Goal: Task Accomplishment & Management: Complete application form

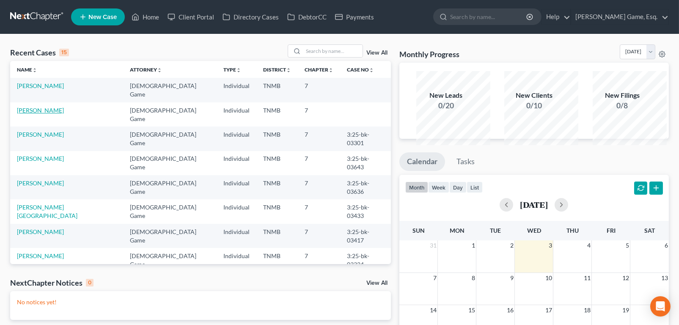
click at [40, 114] on link "[PERSON_NAME]" at bounding box center [40, 110] width 47 height 7
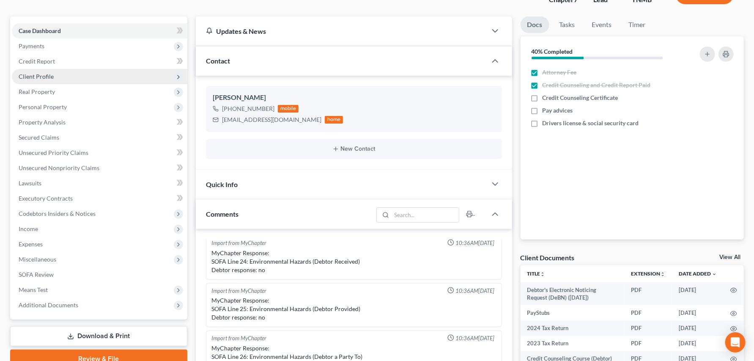
scroll to position [141, 0]
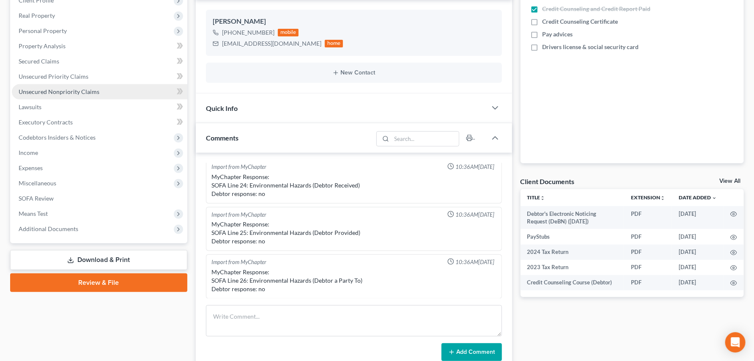
click at [62, 95] on span "Unsecured Nonpriority Claims" at bounding box center [59, 91] width 81 height 7
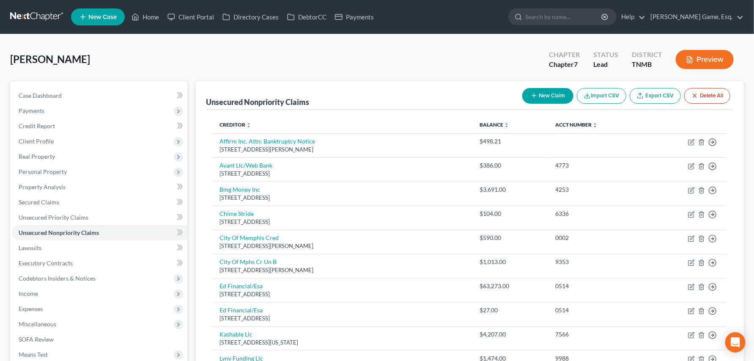
click at [523, 104] on button "New Claim" at bounding box center [548, 96] width 51 height 16
select select "0"
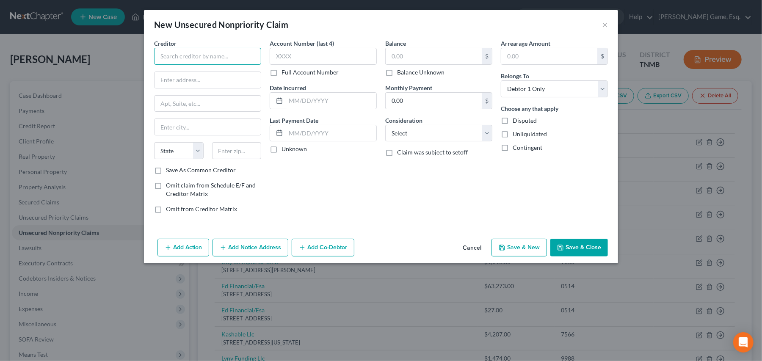
click at [204, 65] on input "text" at bounding box center [207, 56] width 107 height 17
type input "GLA Collections"
type input "[STREET_ADDRESS][PERSON_NAME]"
type input "[GEOGRAPHIC_DATA]"
click at [154, 159] on select "State [US_STATE] AK AR AZ CA CO CT DE DC [GEOGRAPHIC_DATA] [GEOGRAPHIC_DATA] GU…" at bounding box center [179, 150] width 50 height 17
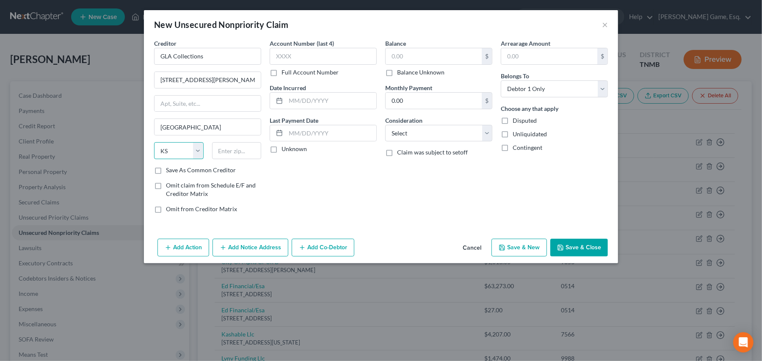
select select "18"
click at [154, 159] on select "State [US_STATE] AK AR AZ CA CO CT DE DC [GEOGRAPHIC_DATA] [GEOGRAPHIC_DATA] GU…" at bounding box center [179, 150] width 50 height 17
type input "40299"
click at [270, 65] on input "text" at bounding box center [323, 56] width 107 height 17
type input "6849"
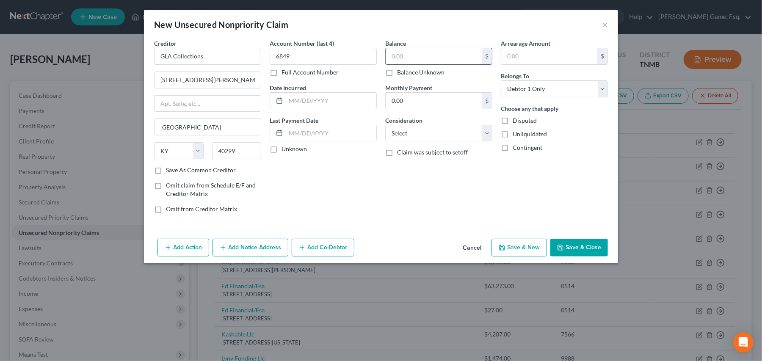
click at [410, 64] on input "text" at bounding box center [433, 56] width 96 height 16
type input "16.41"
click at [427, 220] on div "Balance 16.41 $ Balance Unknown Balance Undetermined 16.41 $ Balance Unknown Mo…" at bounding box center [439, 129] width 116 height 181
click at [492, 142] on select "Select Cable / Satellite Services Collection Agency Credit Card Debt Debt Couns…" at bounding box center [438, 133] width 107 height 17
select select "9"
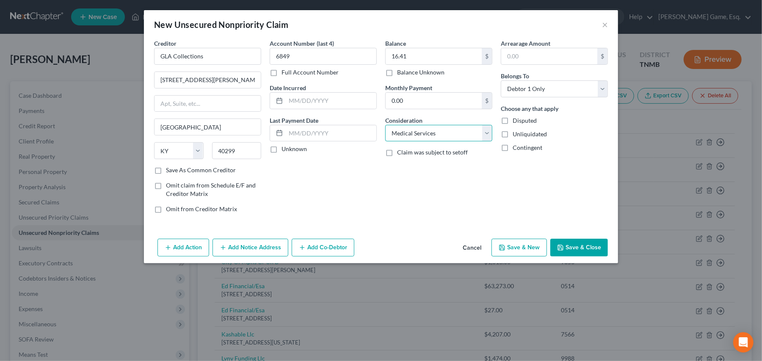
click at [385, 142] on select "Select Cable / Satellite Services Collection Agency Credit Card Debt Debt Couns…" at bounding box center [438, 133] width 107 height 17
click at [166, 174] on label "Save As Common Creditor" at bounding box center [201, 170] width 70 height 8
click at [169, 171] on input "Save As Common Creditor" at bounding box center [172, 169] width 6 height 6
click at [564, 251] on icon "button" at bounding box center [560, 247] width 7 height 7
checkbox input "false"
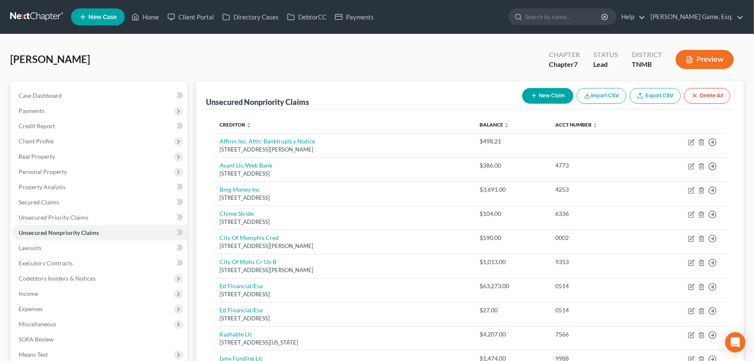
click at [531, 99] on icon "button" at bounding box center [534, 95] width 7 height 7
select select "0"
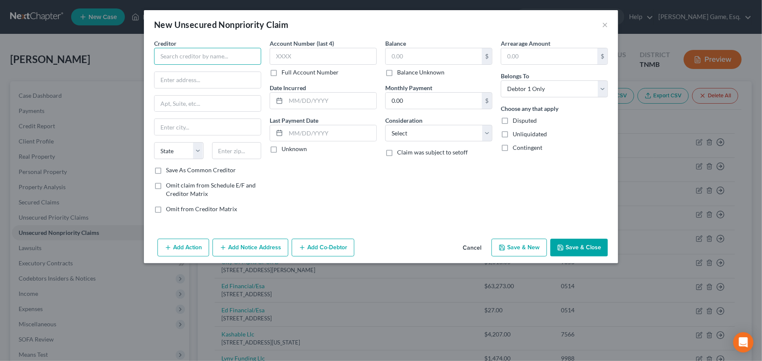
click at [188, 65] on input "text" at bounding box center [207, 56] width 107 height 17
type input "[US_STATE] Oncology"
type input "PO Box 440100"
type input "[GEOGRAPHIC_DATA]"
select select "44"
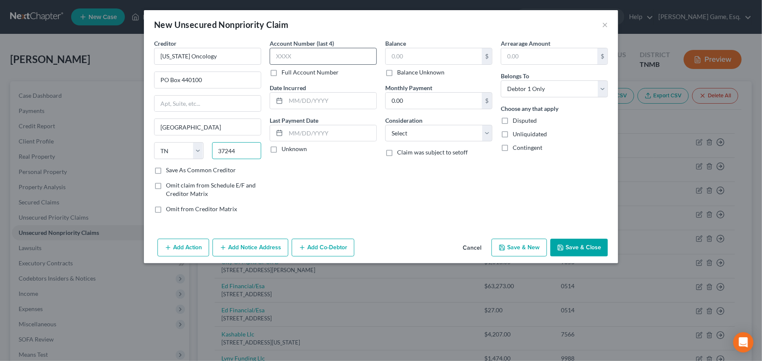
type input "37244"
click at [295, 65] on input "text" at bounding box center [323, 56] width 107 height 17
type input "3065"
click at [396, 64] on input "text" at bounding box center [433, 56] width 96 height 16
type input "123.55"
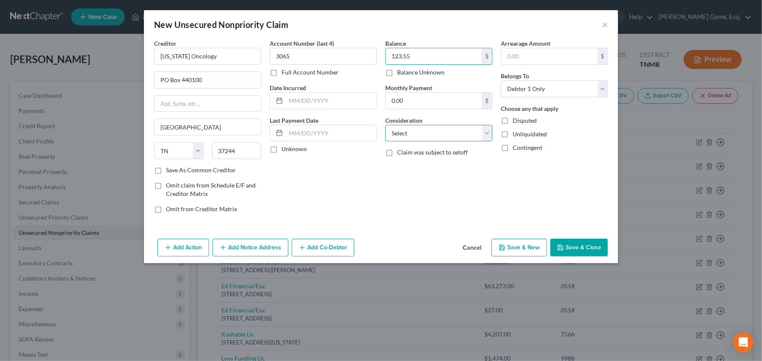
click at [492, 142] on select "Select Cable / Satellite Services Collection Agency Credit Card Debt Debt Couns…" at bounding box center [438, 133] width 107 height 17
select select "9"
click at [385, 142] on select "Select Cable / Satellite Services Collection Agency Credit Card Debt Debt Couns…" at bounding box center [438, 133] width 107 height 17
click at [608, 256] on button "Save & Close" at bounding box center [579, 248] width 58 height 18
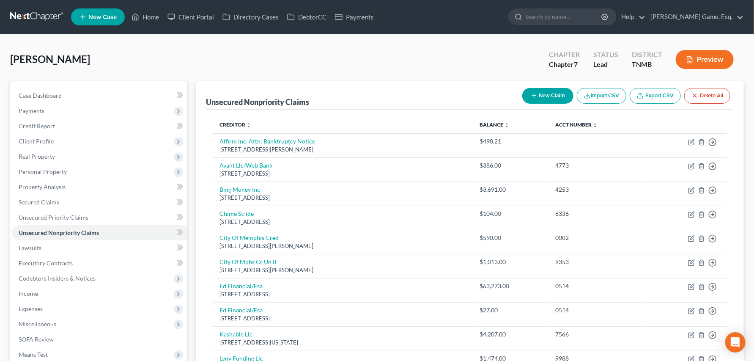
click at [523, 104] on button "New Claim" at bounding box center [548, 96] width 51 height 16
select select "0"
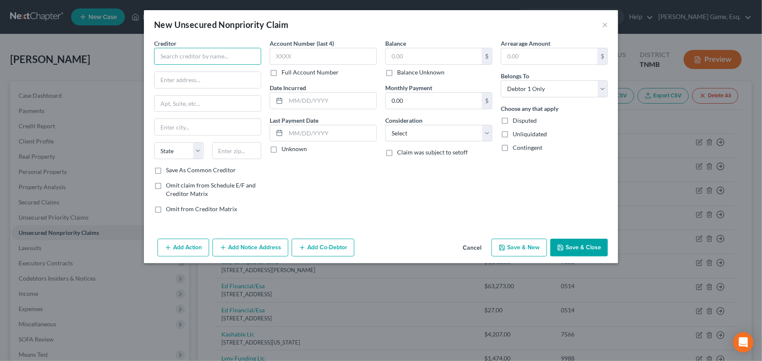
click at [176, 65] on input "text" at bounding box center [207, 56] width 107 height 17
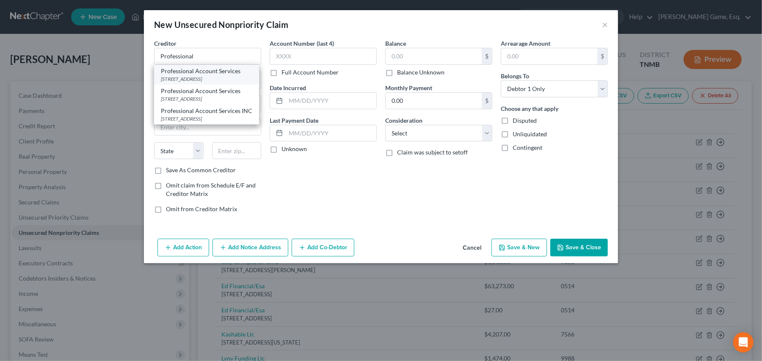
click at [161, 75] on div "Professional Account Services" at bounding box center [206, 71] width 91 height 8
type input "Professional Account Services"
type input "PO BOX 188"
type input "Brentwood"
select select "44"
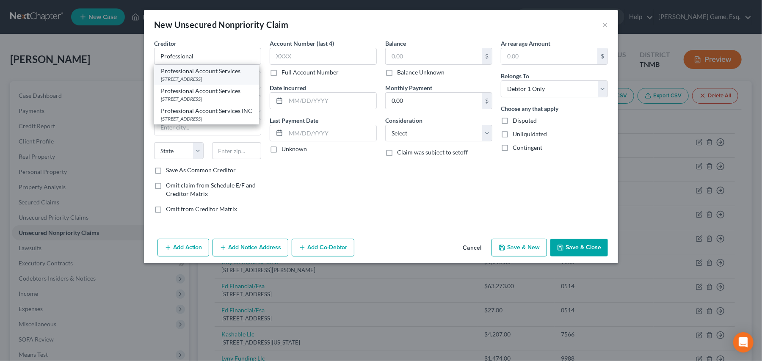
type input "37024"
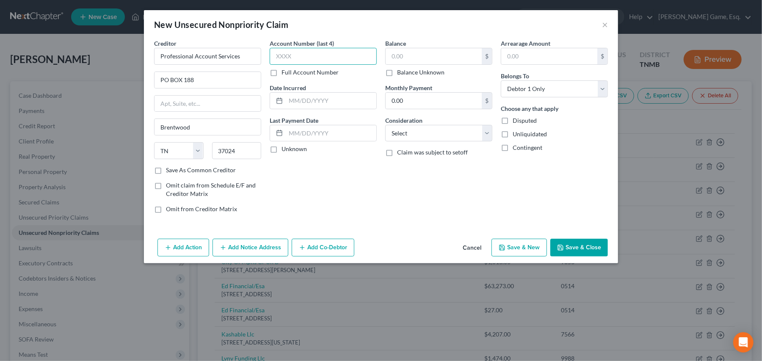
click at [297, 65] on input "text" at bounding box center [323, 56] width 107 height 17
type input "9138"
click at [446, 64] on input "text" at bounding box center [433, 56] width 96 height 16
type input "108.28"
click at [492, 142] on select "Select Cable / Satellite Services Collection Agency Credit Card Debt Debt Couns…" at bounding box center [438, 133] width 107 height 17
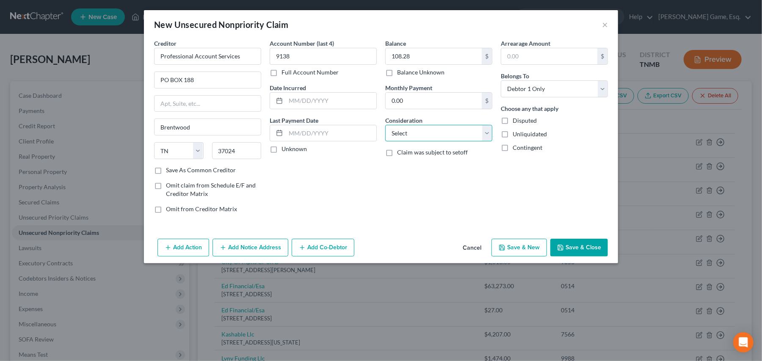
select select "9"
click at [385, 142] on select "Select Cable / Satellite Services Collection Agency Credit Card Debt Debt Couns…" at bounding box center [438, 133] width 107 height 17
click at [608, 256] on button "Save & Close" at bounding box center [579, 248] width 58 height 18
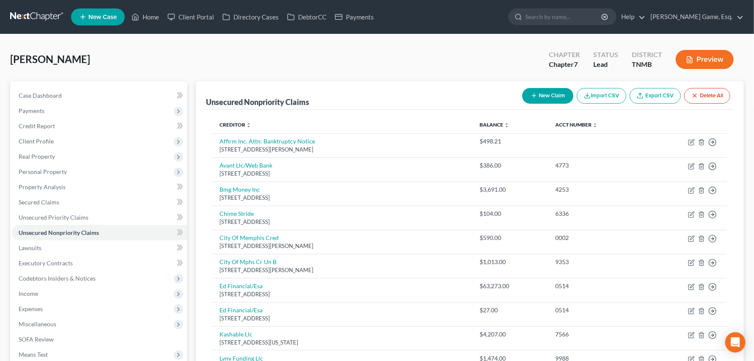
click at [523, 104] on button "New Claim" at bounding box center [548, 96] width 51 height 16
select select "0"
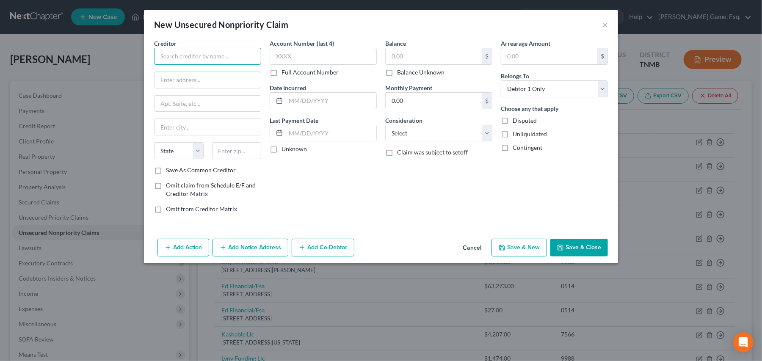
click at [154, 65] on input "text" at bounding box center [207, 56] width 107 height 17
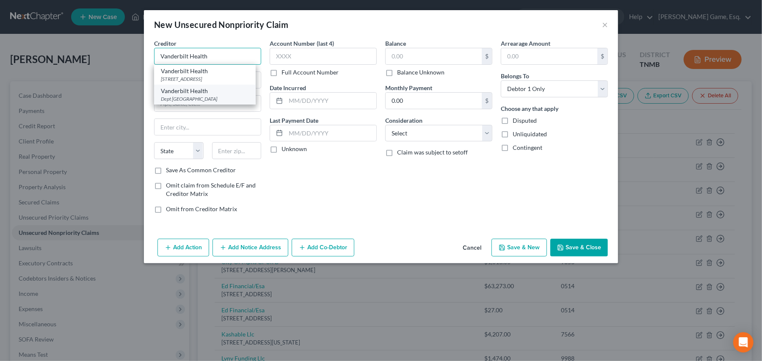
type input "Vanderbilt Health"
click at [161, 95] on div "Vanderbilt Health" at bounding box center [205, 91] width 88 height 8
type input "Dept 1171"
type input "PO Box 121171"
type input "[GEOGRAPHIC_DATA]"
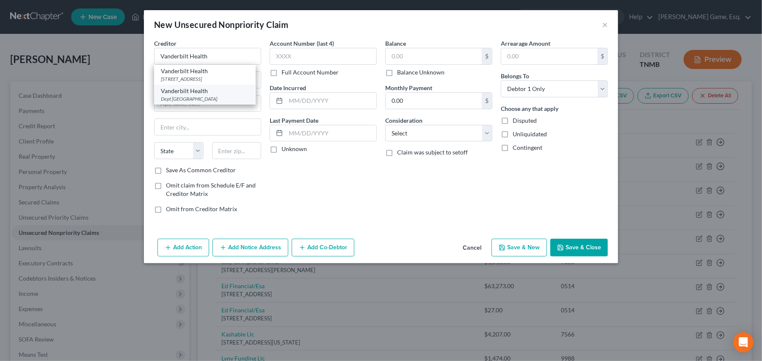
select select "45"
type input "75312"
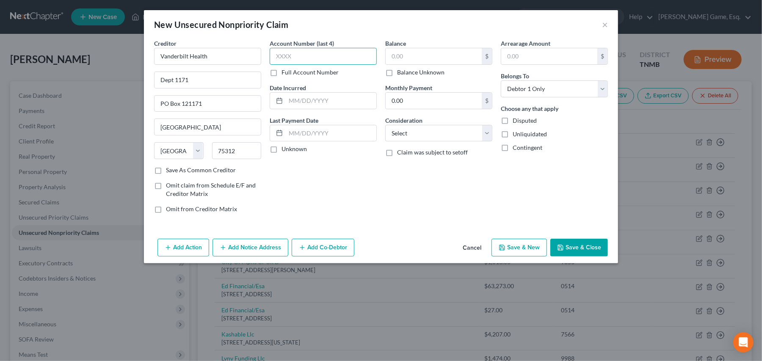
click at [276, 65] on input "text" at bounding box center [323, 56] width 107 height 17
type input "6488"
click at [413, 64] on input "text" at bounding box center [433, 56] width 96 height 16
type input "57.76"
click at [467, 142] on select "Select Cable / Satellite Services Collection Agency Credit Card Debt Debt Couns…" at bounding box center [438, 133] width 107 height 17
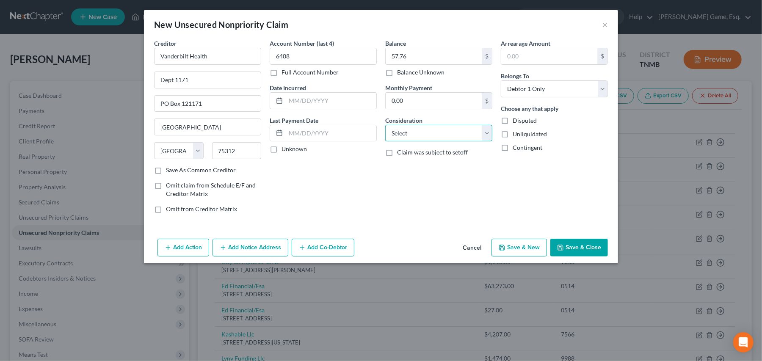
select select "9"
click at [385, 142] on select "Select Cable / Satellite Services Collection Agency Credit Card Debt Debt Couns…" at bounding box center [438, 133] width 107 height 17
click at [608, 256] on button "Save & Close" at bounding box center [579, 248] width 58 height 18
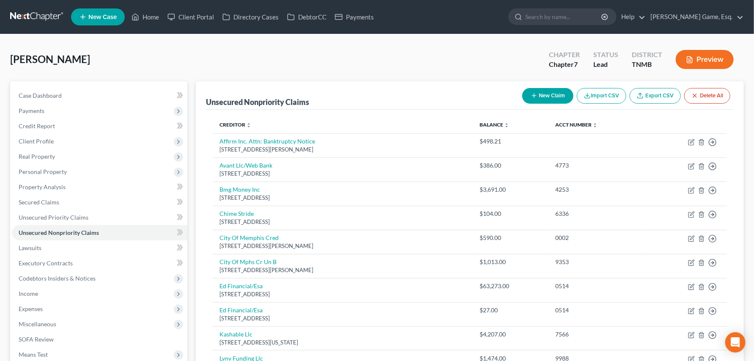
click at [523, 104] on button "New Claim" at bounding box center [548, 96] width 51 height 16
select select "0"
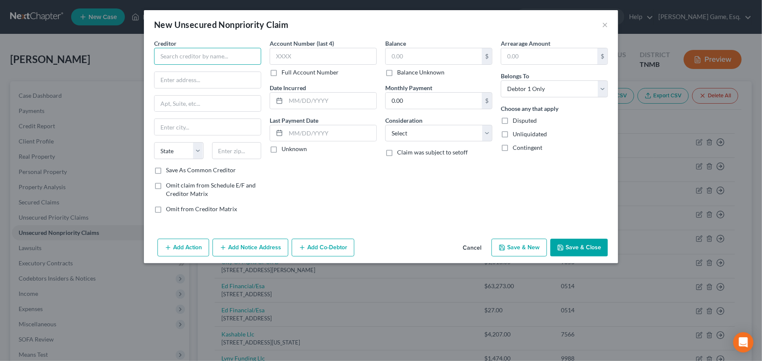
click at [178, 65] on input "text" at bounding box center [207, 56] width 107 height 17
type input "Tristar Surgery"
type input "O"
type input "PO Box 740776"
type input "[GEOGRAPHIC_DATA]"
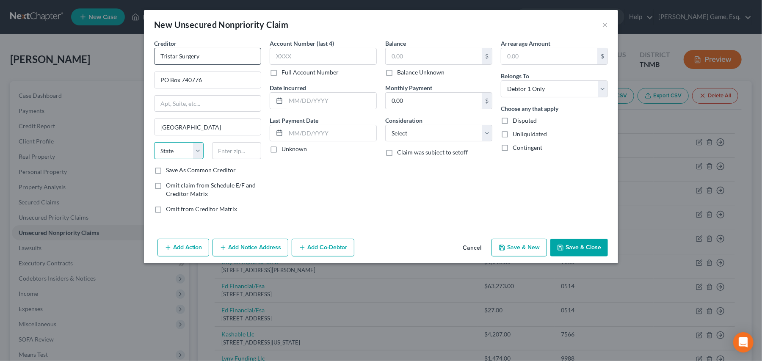
select select "36"
type input "45274"
click at [272, 65] on input "text" at bounding box center [323, 56] width 107 height 17
type input "4204"
click at [413, 64] on input "text" at bounding box center [433, 56] width 96 height 16
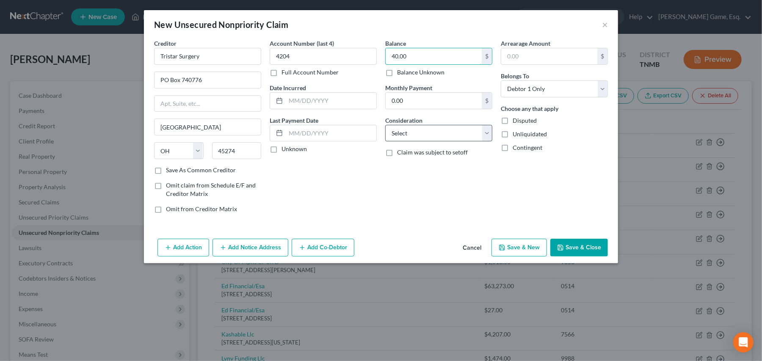
type input "40.00"
click at [433, 142] on select "Select Cable / Satellite Services Collection Agency Credit Card Debt Debt Couns…" at bounding box center [438, 133] width 107 height 17
select select "9"
click at [385, 142] on select "Select Cable / Satellite Services Collection Agency Credit Card Debt Debt Couns…" at bounding box center [438, 133] width 107 height 17
click at [608, 256] on button "Save & Close" at bounding box center [579, 248] width 58 height 18
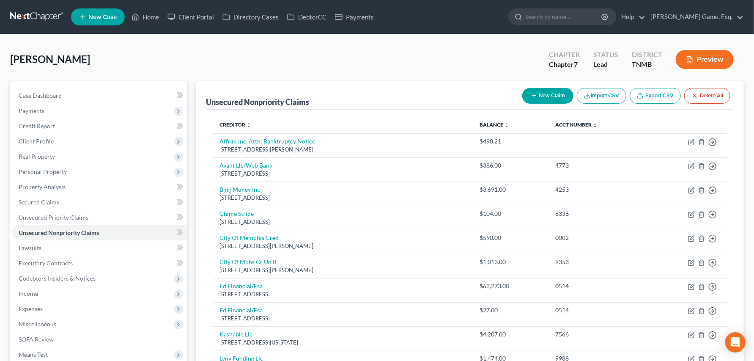
click at [523, 104] on button "New Claim" at bounding box center [548, 96] width 51 height 16
select select "0"
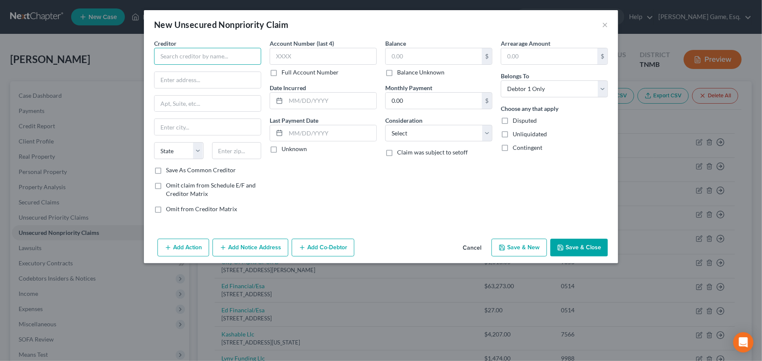
click at [157, 65] on input "text" at bounding box center [207, 56] width 107 height 17
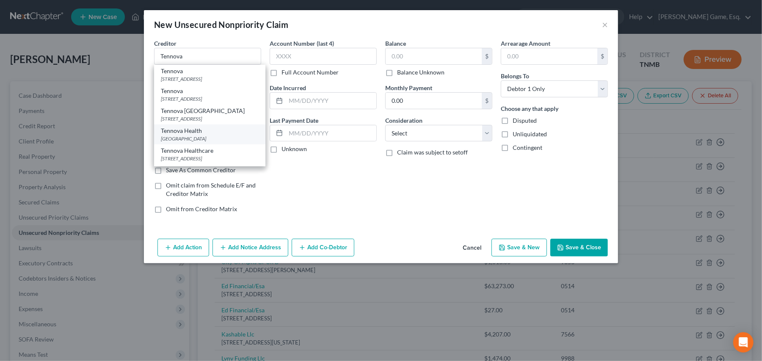
click at [161, 135] on div "Tennova Health" at bounding box center [210, 131] width 98 height 8
type input "Tennova Health"
type input "PO Box 403765"
type input "[GEOGRAPHIC_DATA]"
select select "10"
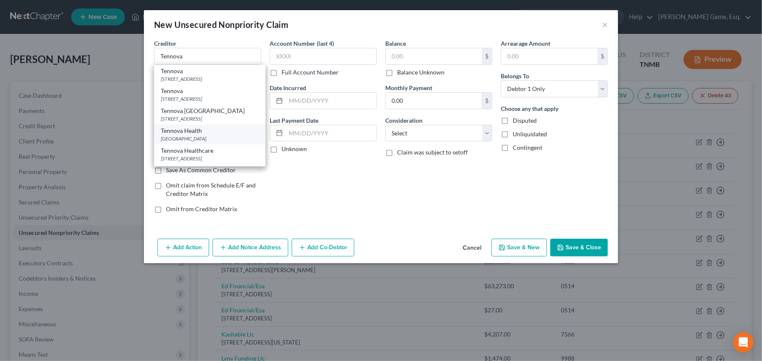
type input "30384"
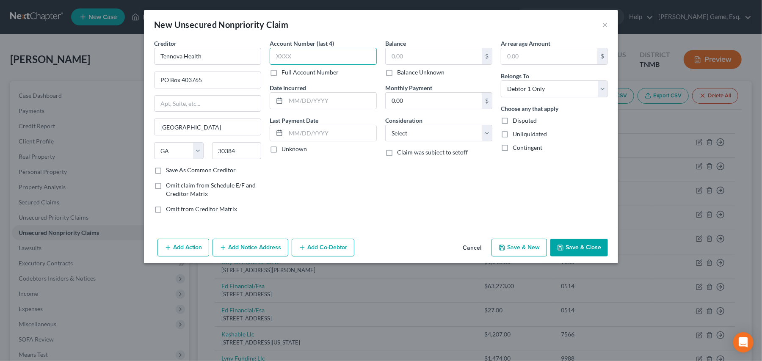
click at [272, 65] on input "text" at bounding box center [323, 56] width 107 height 17
type input "5197"
click at [405, 64] on input "text" at bounding box center [433, 56] width 96 height 16
type input "108.28"
click at [463, 142] on select "Select Cable / Satellite Services Collection Agency Credit Card Debt Debt Couns…" at bounding box center [438, 133] width 107 height 17
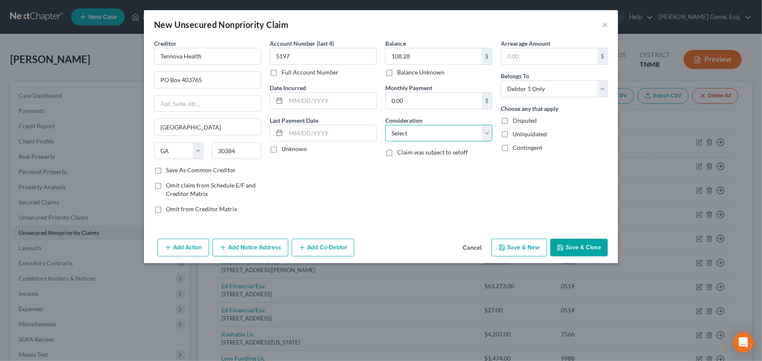
select select "9"
click at [385, 142] on select "Select Cable / Satellite Services Collection Agency Credit Card Debt Debt Couns…" at bounding box center [438, 133] width 107 height 17
click at [608, 256] on button "Save & Close" at bounding box center [579, 248] width 58 height 18
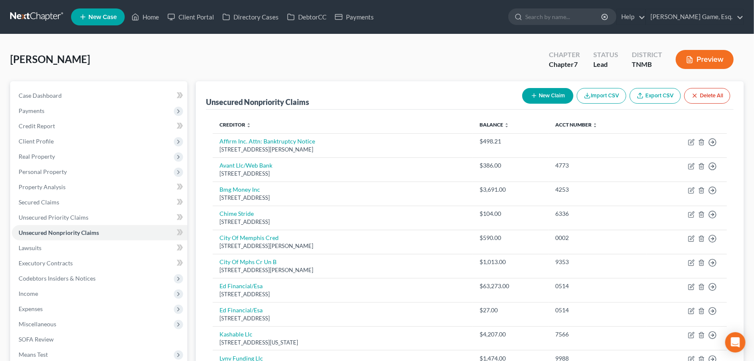
click at [523, 104] on button "New Claim" at bounding box center [548, 96] width 51 height 16
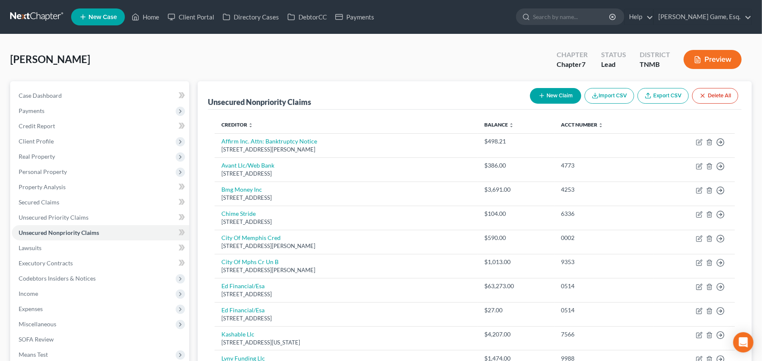
select select "0"
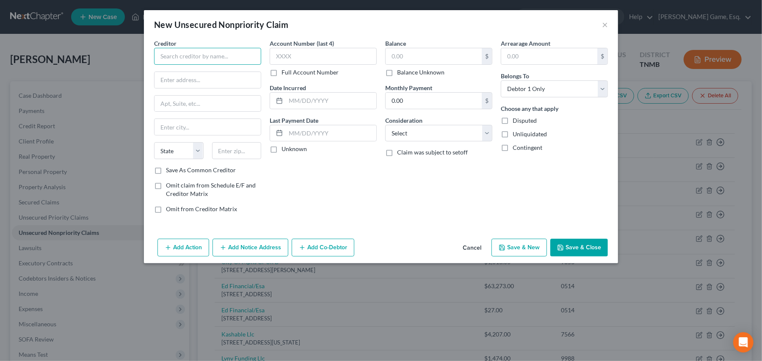
click at [154, 65] on input "text" at bounding box center [207, 56] width 107 height 17
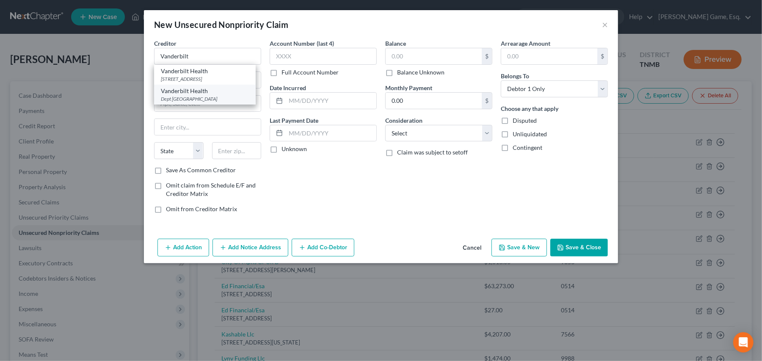
click at [161, 102] on div "Dept [GEOGRAPHIC_DATA]" at bounding box center [205, 98] width 88 height 7
type input "Vanderbilt Health"
type input "Dept 1171"
type input "PO Box 121171"
type input "[GEOGRAPHIC_DATA]"
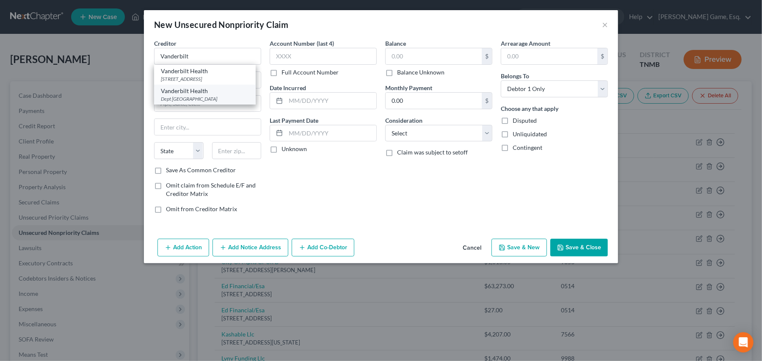
select select "45"
type input "75312"
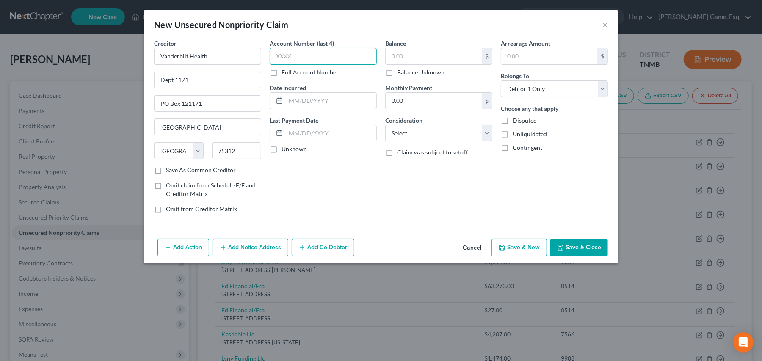
click at [296, 65] on input "text" at bounding box center [323, 56] width 107 height 17
type input "6488"
click at [416, 64] on input "text" at bounding box center [433, 56] width 96 height 16
type input "30.00"
click at [446, 142] on select "Select Cable / Satellite Services Collection Agency Credit Card Debt Debt Couns…" at bounding box center [438, 133] width 107 height 17
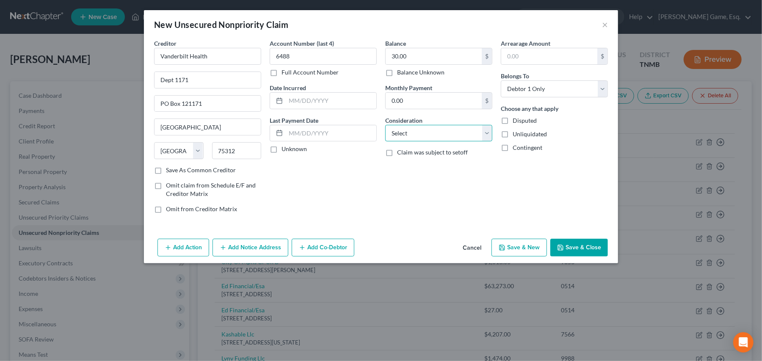
select select "9"
click at [385, 142] on select "Select Cable / Satellite Services Collection Agency Credit Card Debt Debt Couns…" at bounding box center [438, 133] width 107 height 17
click at [608, 256] on button "Save & Close" at bounding box center [579, 248] width 58 height 18
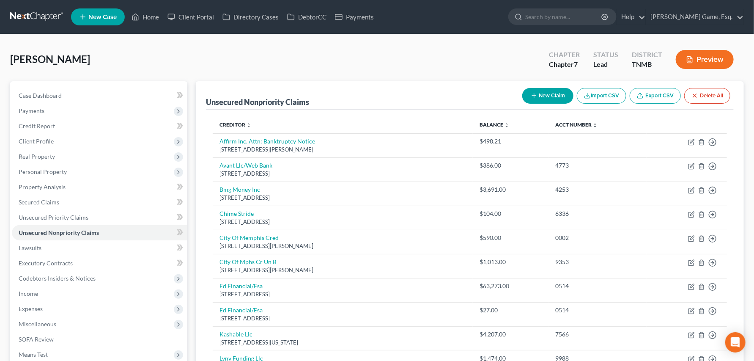
click at [523, 104] on button "New Claim" at bounding box center [548, 96] width 51 height 16
select select "0"
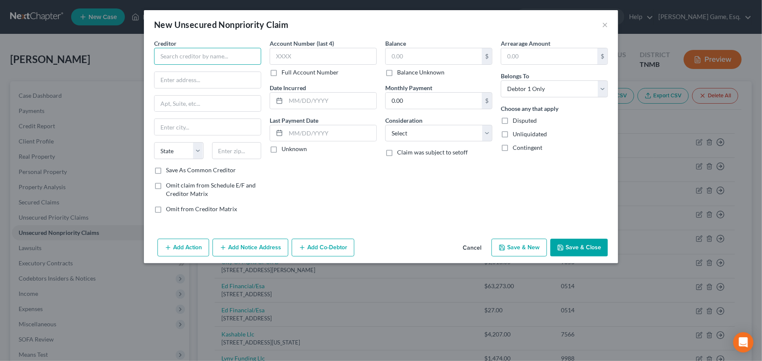
click at [168, 65] on input "text" at bounding box center [207, 56] width 107 height 17
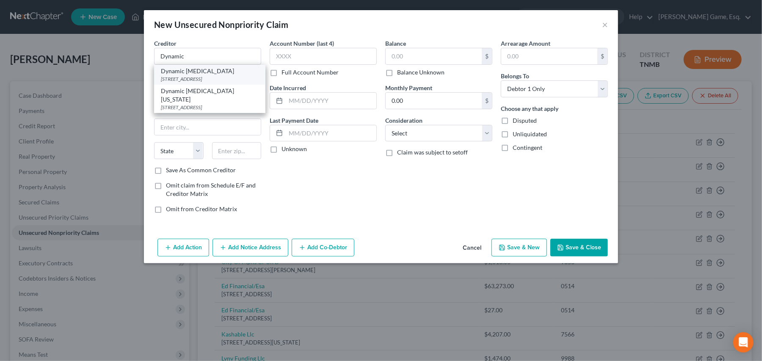
click at [161, 83] on div "[STREET_ADDRESS]" at bounding box center [210, 78] width 98 height 7
type input "Dynamic [MEDICAL_DATA]"
type input "[STREET_ADDRESS]"
type input "[GEOGRAPHIC_DATA]"
select select "44"
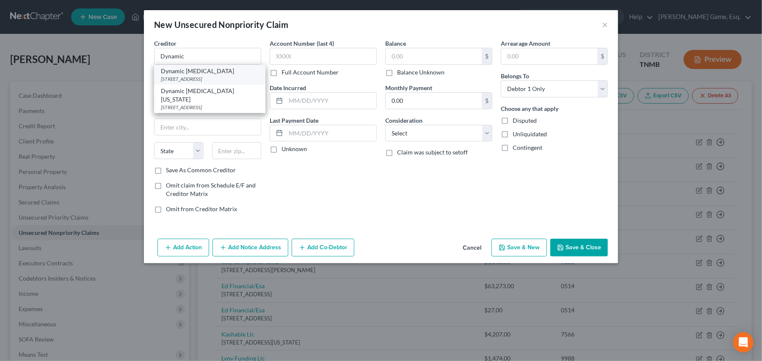
type input "37072"
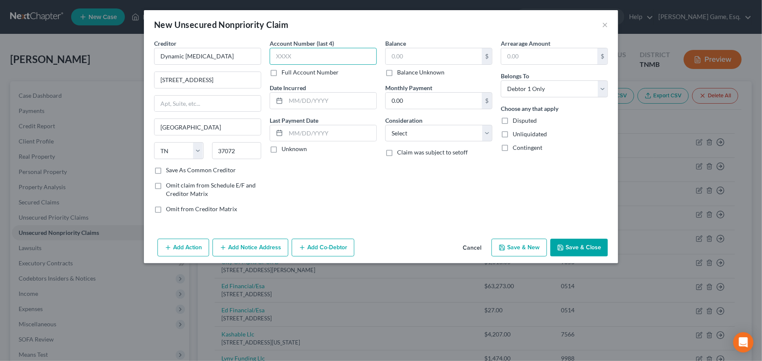
click at [272, 65] on input "text" at bounding box center [323, 56] width 107 height 17
type input "6427"
click at [427, 64] on input "text" at bounding box center [433, 56] width 96 height 16
type input "16.41"
click at [440, 142] on select "Select Cable / Satellite Services Collection Agency Credit Card Debt Debt Couns…" at bounding box center [438, 133] width 107 height 17
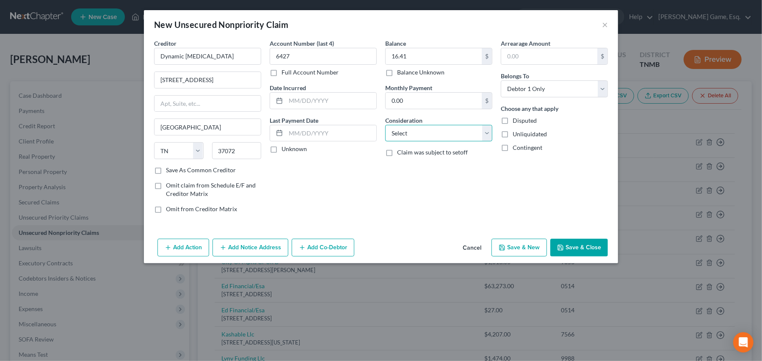
select select "9"
click at [385, 142] on select "Select Cable / Satellite Services Collection Agency Credit Card Debt Debt Couns…" at bounding box center [438, 133] width 107 height 17
click at [608, 256] on button "Save & Close" at bounding box center [579, 248] width 58 height 18
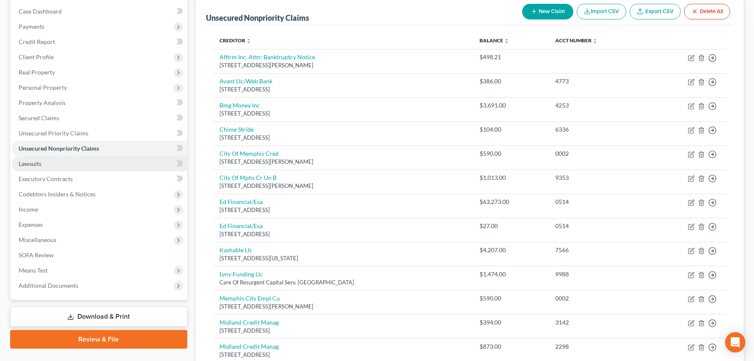
scroll to position [188, 0]
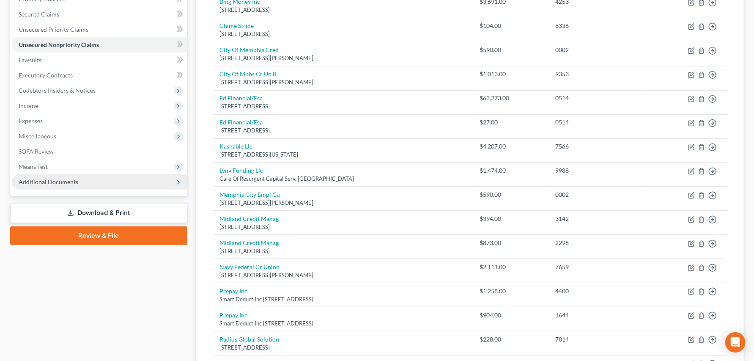
click at [75, 185] on span "Additional Documents" at bounding box center [49, 181] width 60 height 7
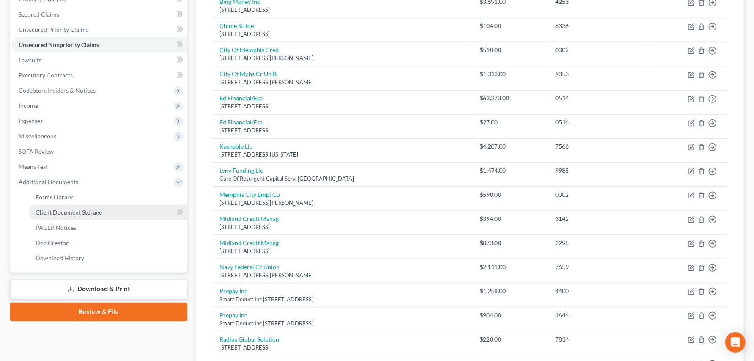
click at [80, 216] on span "Client Document Storage" at bounding box center [69, 212] width 66 height 7
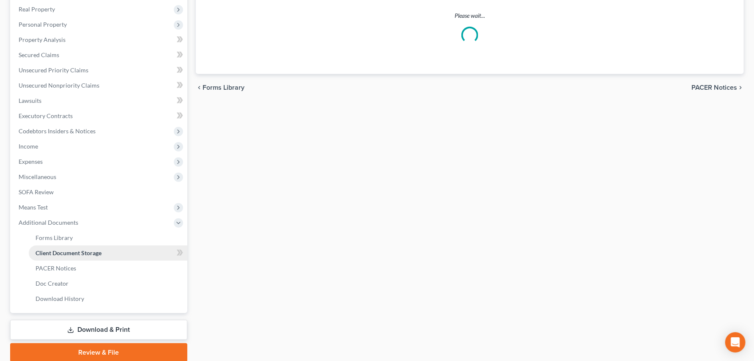
select select "0"
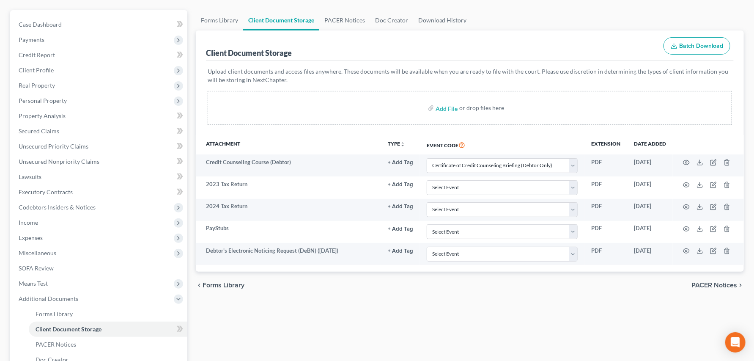
scroll to position [188, 0]
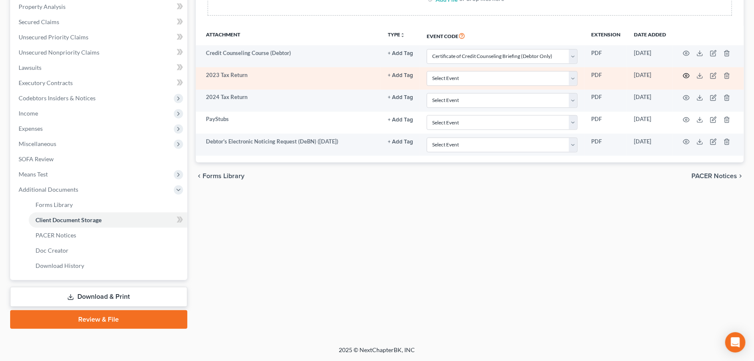
click at [683, 79] on icon "button" at bounding box center [686, 75] width 7 height 7
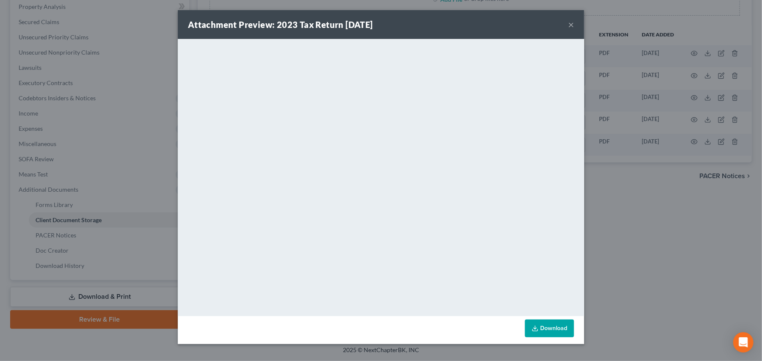
click at [574, 30] on button "×" at bounding box center [571, 24] width 6 height 10
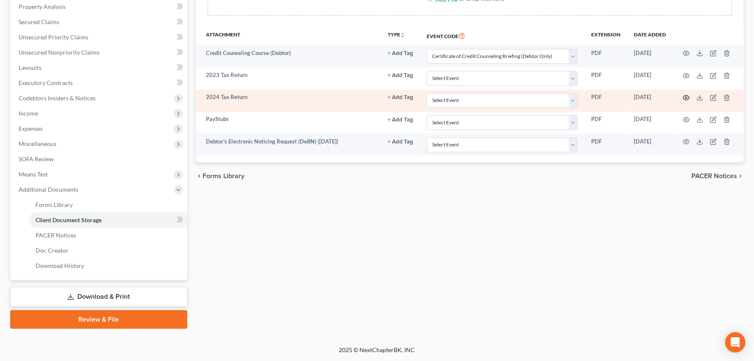
click at [685, 99] on circle "button" at bounding box center [687, 98] width 2 height 2
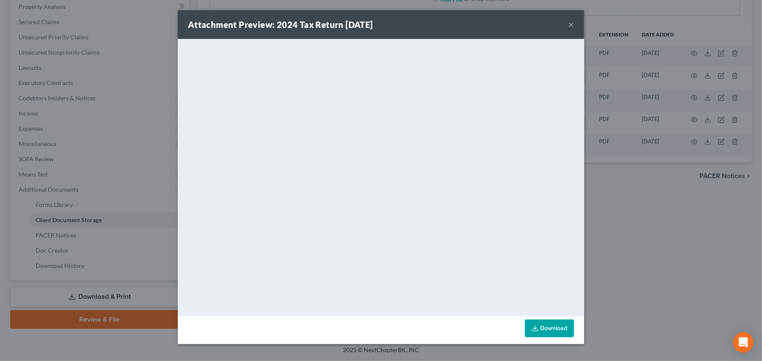
click at [574, 30] on button "×" at bounding box center [571, 24] width 6 height 10
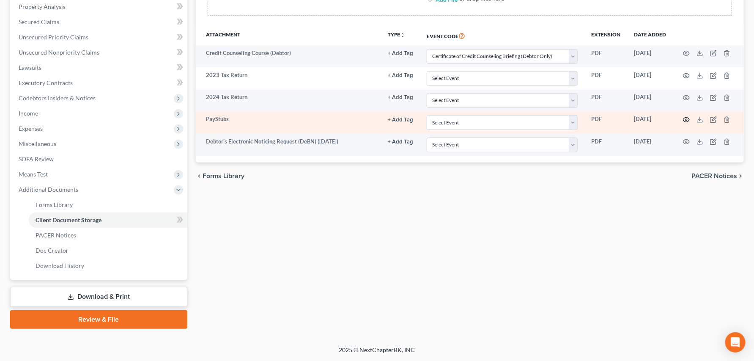
click at [683, 123] on icon "button" at bounding box center [686, 119] width 7 height 7
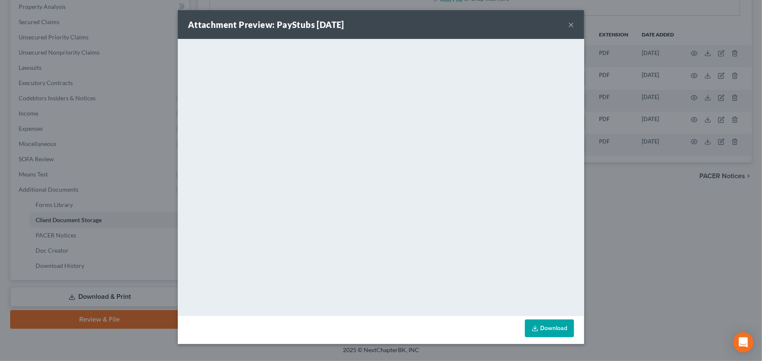
click at [574, 30] on button "×" at bounding box center [571, 24] width 6 height 10
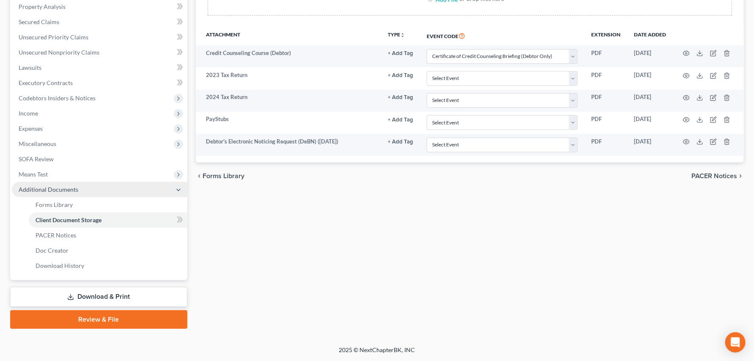
scroll to position [313, 0]
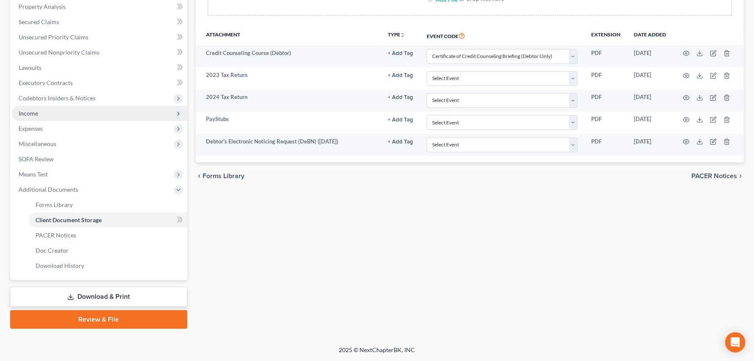
click at [38, 110] on span "Income" at bounding box center [28, 113] width 19 height 7
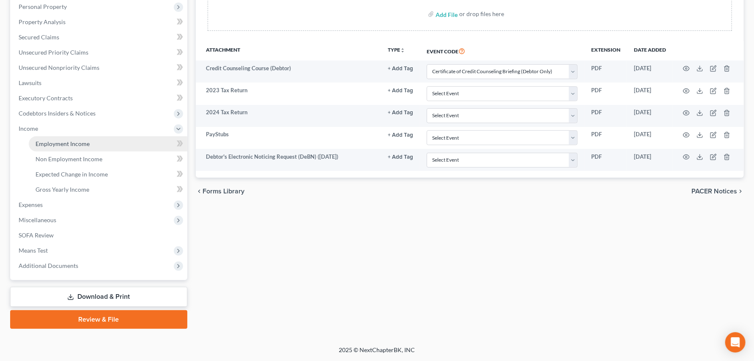
scroll to position [294, 0]
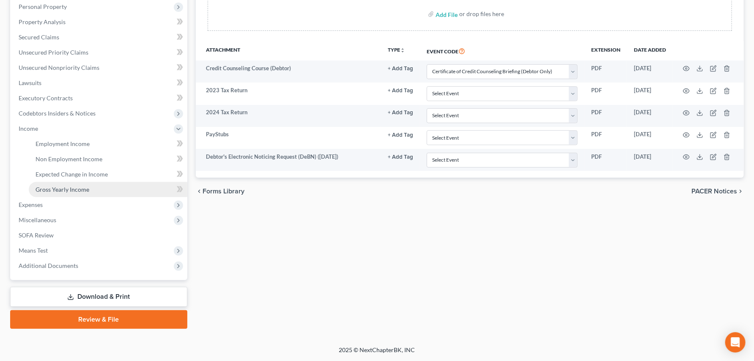
click at [63, 186] on span "Gross Yearly Income" at bounding box center [63, 189] width 54 height 7
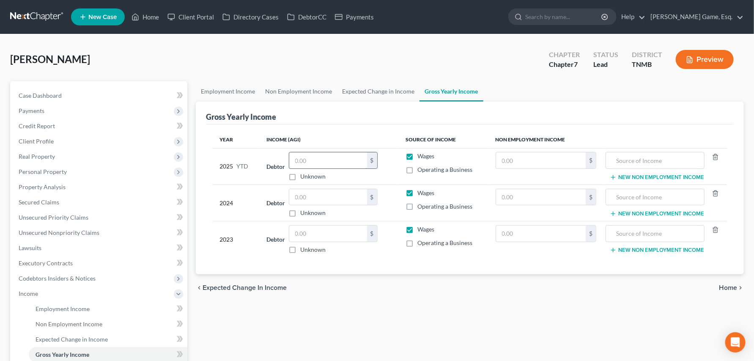
click at [297, 168] on input "text" at bounding box center [328, 160] width 78 height 16
type input "54,220"
click at [299, 205] on input "text" at bounding box center [328, 197] width 78 height 16
type input "74,660"
click at [305, 242] on input "text" at bounding box center [328, 234] width 78 height 16
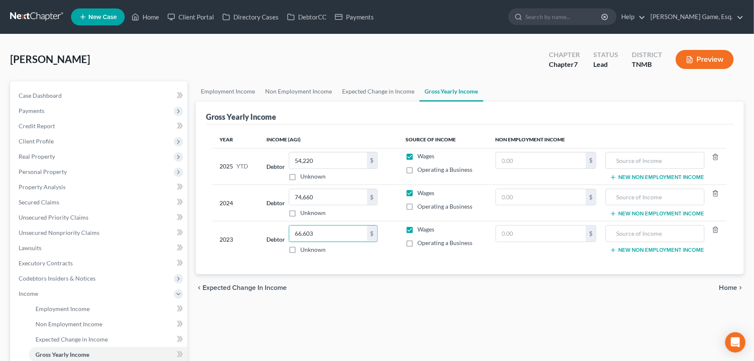
type input "66,603"
click at [625, 102] on ul "Employment Income Non Employment Income Expected Change in Income Gross Yearly …" at bounding box center [470, 91] width 548 height 20
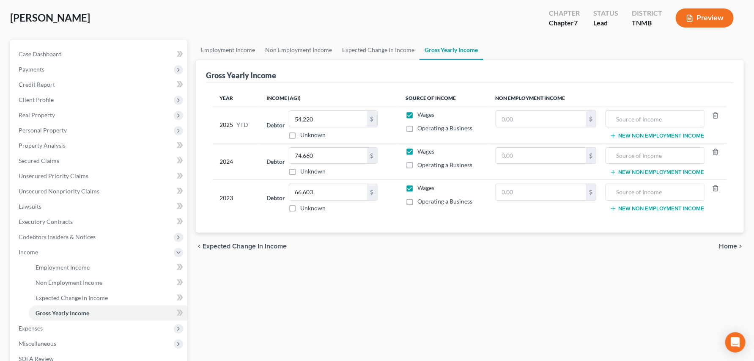
scroll to position [94, 0]
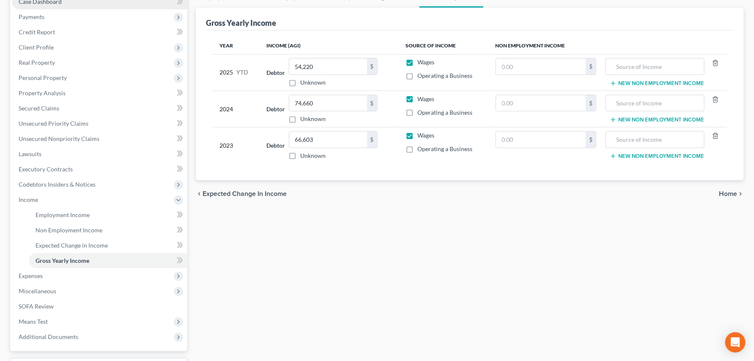
click at [42, 5] on span "Case Dashboard" at bounding box center [40, 1] width 43 height 7
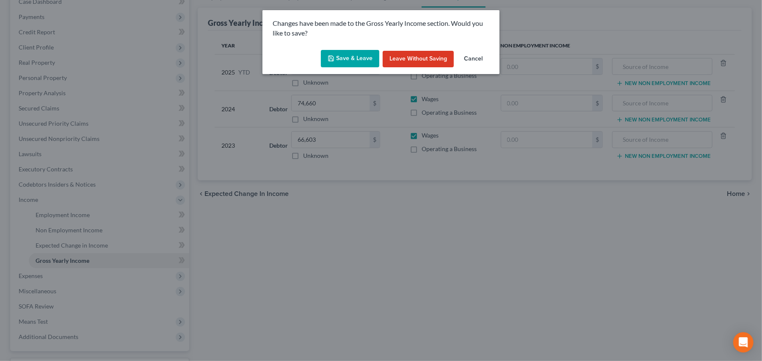
click at [336, 68] on button "Save & Leave" at bounding box center [350, 59] width 58 height 18
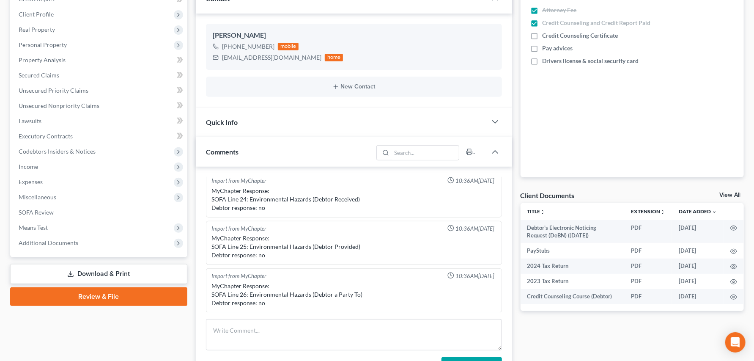
scroll to position [141, 0]
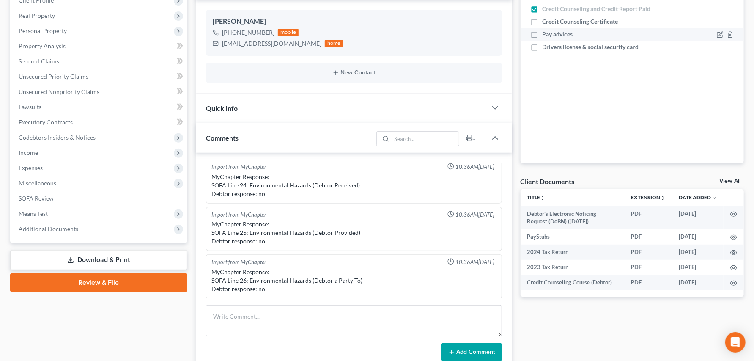
click at [543, 39] on label "Pay advices" at bounding box center [558, 34] width 30 height 8
click at [546, 36] on input "Pay advices" at bounding box center [549, 33] width 6 height 6
checkbox input "true"
click at [543, 51] on label "Drivers license & social security card" at bounding box center [591, 47] width 96 height 8
click at [546, 48] on input "Drivers license & social security card" at bounding box center [549, 46] width 6 height 6
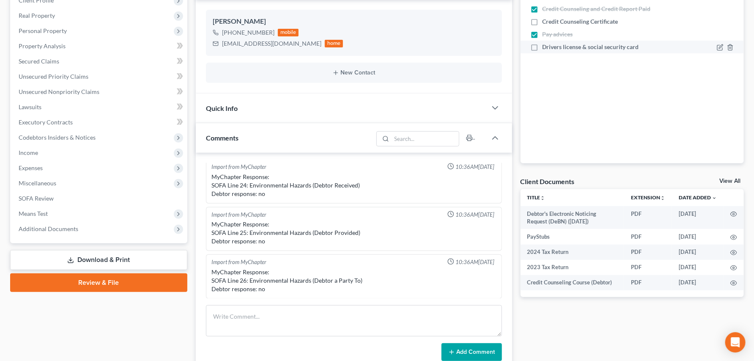
checkbox input "true"
click at [543, 26] on label "Credit Counseling Certificate" at bounding box center [581, 21] width 76 height 8
click at [546, 23] on input "Credit Counseling Certificate" at bounding box center [549, 20] width 6 height 6
checkbox input "true"
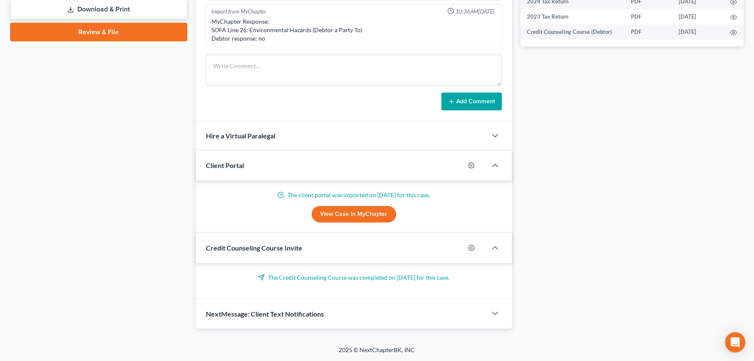
scroll to position [329, 0]
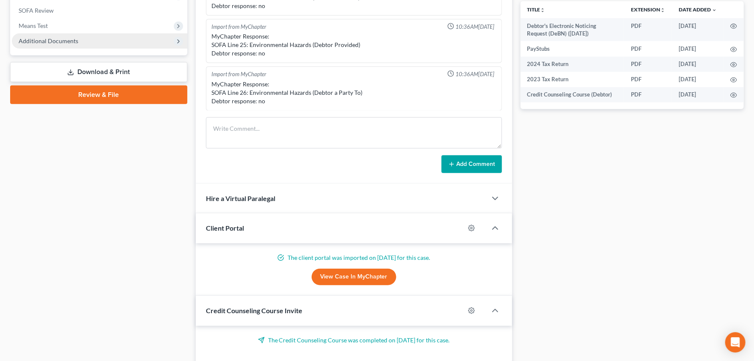
click at [34, 44] on span "Additional Documents" at bounding box center [49, 40] width 60 height 7
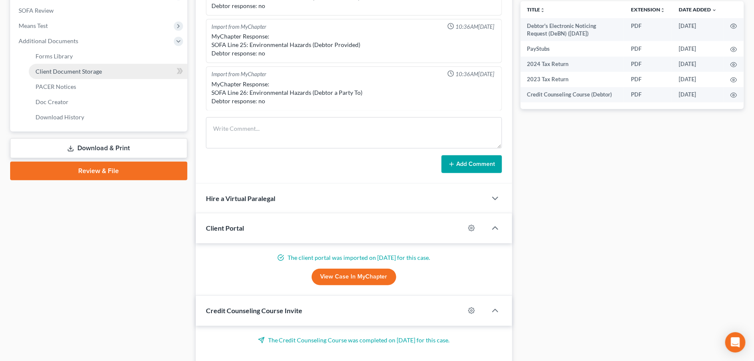
click at [64, 75] on span "Client Document Storage" at bounding box center [69, 71] width 66 height 7
select select "0"
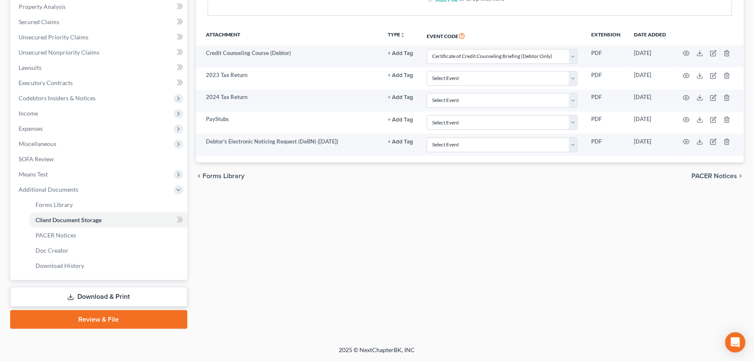
scroll to position [188, 0]
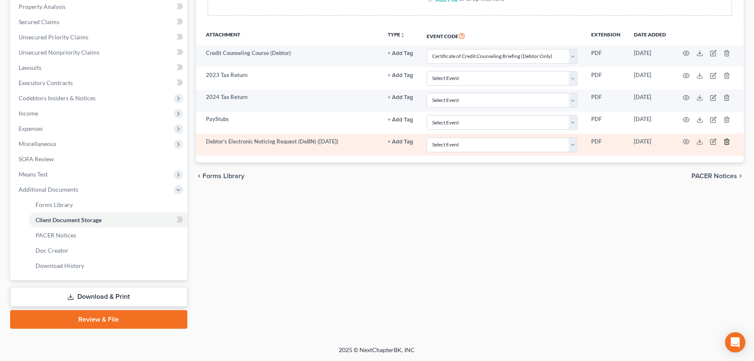
click at [685, 143] on line "button" at bounding box center [728, 143] width 0 height 2
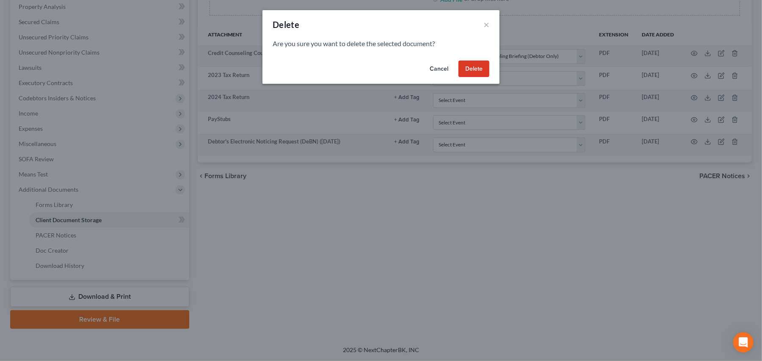
click at [489, 77] on button "Delete" at bounding box center [473, 69] width 31 height 17
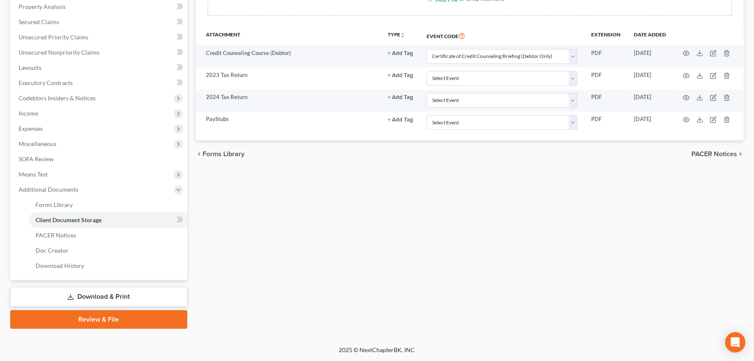
scroll to position [0, 0]
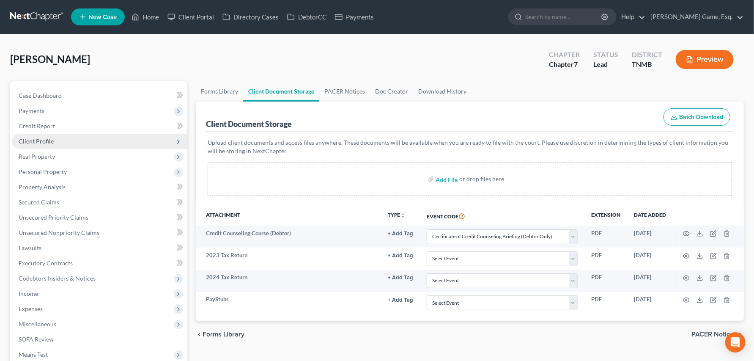
click at [41, 145] on span "Client Profile" at bounding box center [36, 141] width 35 height 7
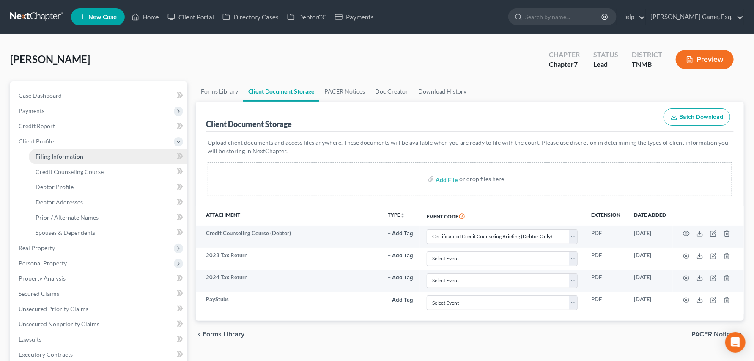
click at [78, 160] on span "Filing Information" at bounding box center [60, 156] width 48 height 7
select select "1"
select select "0"
select select "44"
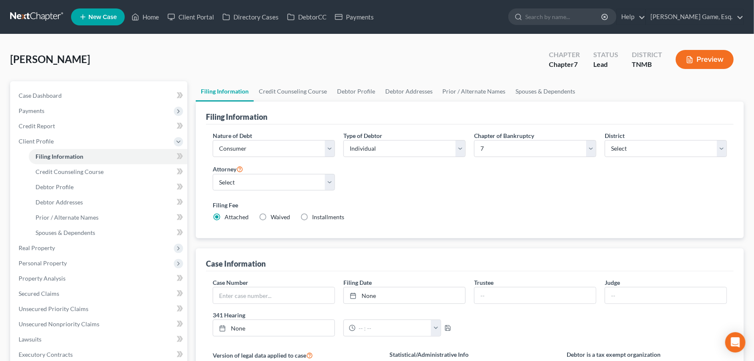
click at [333, 221] on label "Installments Installments" at bounding box center [328, 217] width 32 height 8
click at [321, 218] on input "Installments Installments" at bounding box center [319, 216] width 6 height 6
radio input "true"
radio input "false"
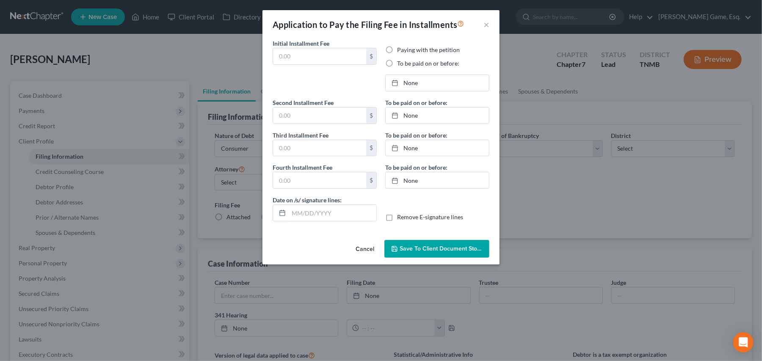
type input "0.00"
radio input "true"
type input "0.00"
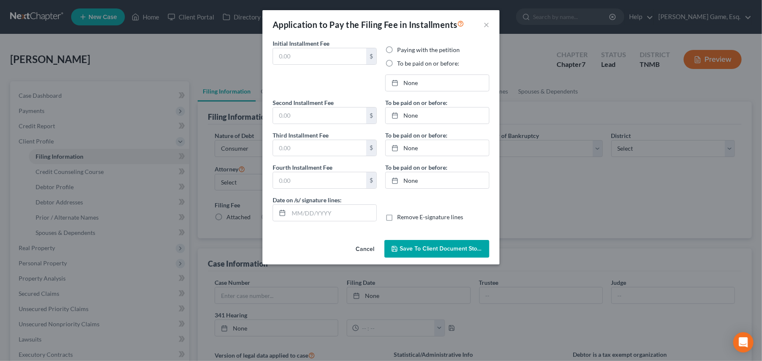
type input "[DATE]"
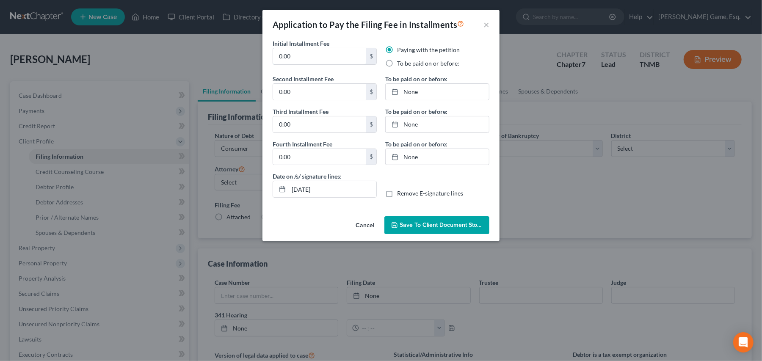
drag, startPoint x: 297, startPoint y: 66, endPoint x: 226, endPoint y: 66, distance: 70.7
click at [226, 66] on div "Application to Pay the Filing Fee in Installments × Initial Installment Fee 0.0…" at bounding box center [381, 180] width 762 height 361
type input "84.50"
click at [397, 68] on label "To be paid on or before:" at bounding box center [428, 63] width 62 height 8
click at [400, 65] on input "To be paid on or before:" at bounding box center [403, 62] width 6 height 6
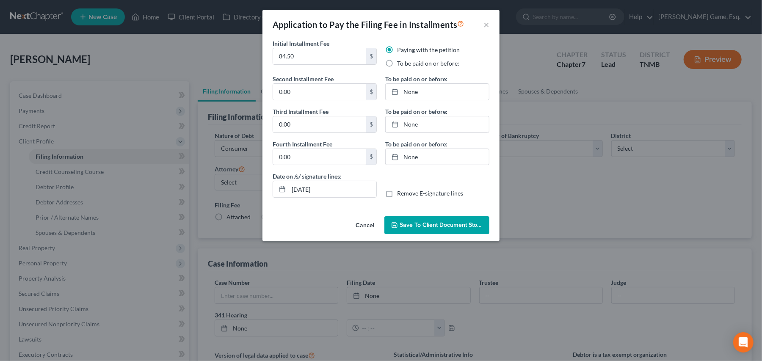
radio input "true"
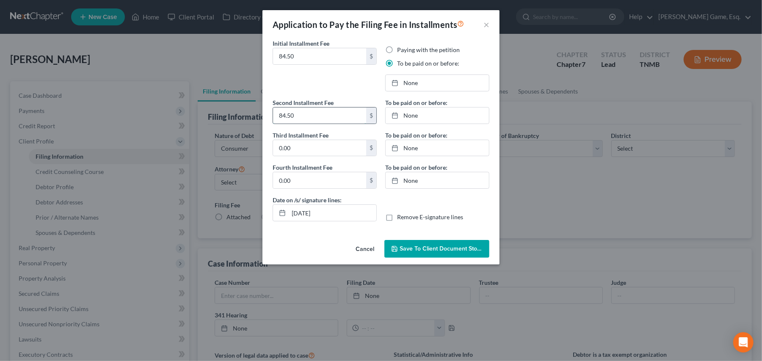
type input "84.50"
type input "[DATE]"
click at [410, 91] on link "[DATE]" at bounding box center [436, 83] width 103 height 16
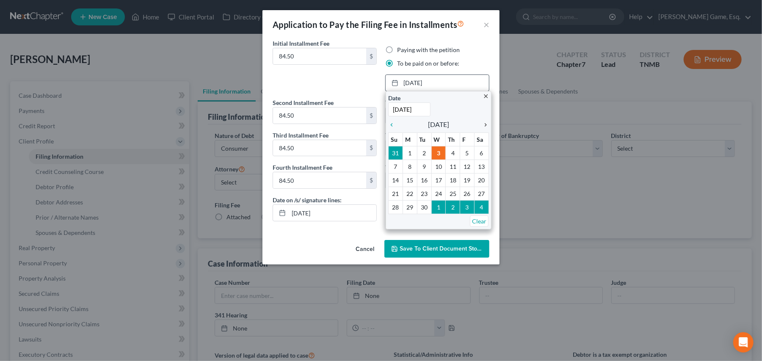
click at [485, 128] on icon "chevron_right" at bounding box center [483, 124] width 11 height 7
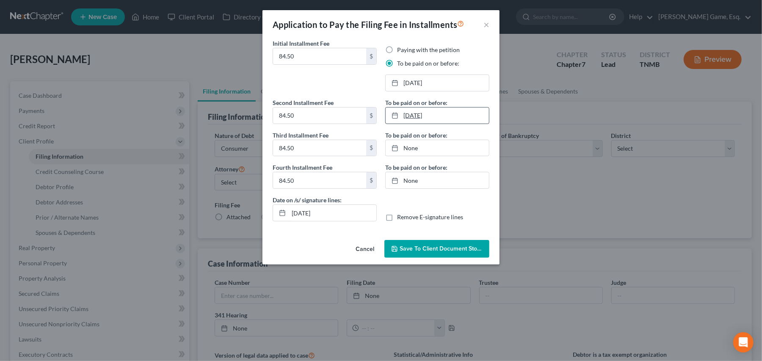
click at [432, 124] on link "[DATE]" at bounding box center [436, 115] width 103 height 16
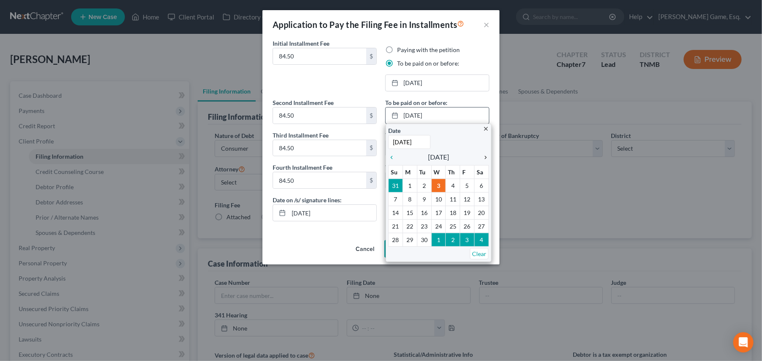
click at [485, 161] on icon "chevron_right" at bounding box center [483, 157] width 11 height 7
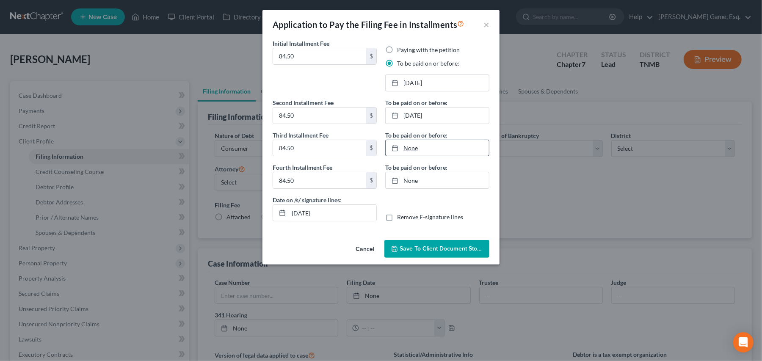
type input "[DATE]"
click at [418, 156] on link "[DATE]" at bounding box center [436, 148] width 103 height 16
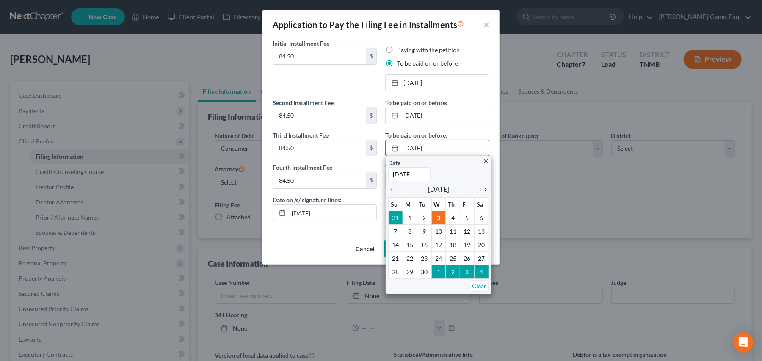
click at [484, 193] on icon "chevron_right" at bounding box center [483, 189] width 11 height 7
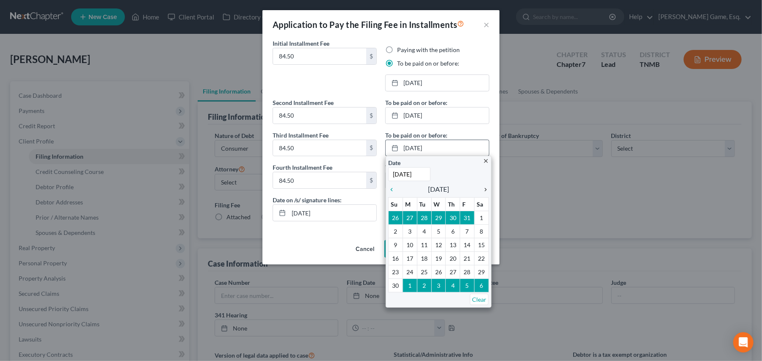
click at [484, 193] on icon "chevron_right" at bounding box center [483, 189] width 11 height 7
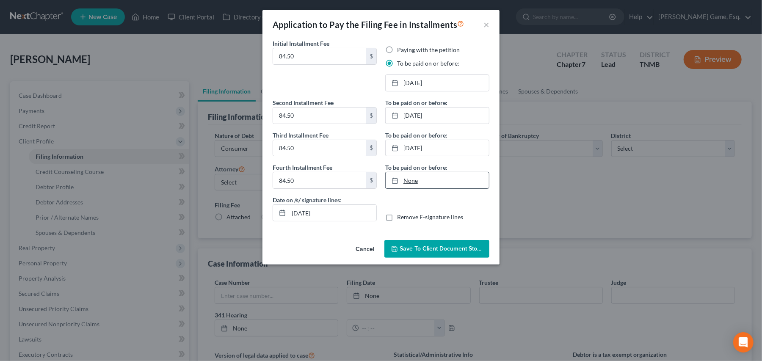
type input "[DATE]"
click at [414, 188] on link "None" at bounding box center [436, 180] width 103 height 16
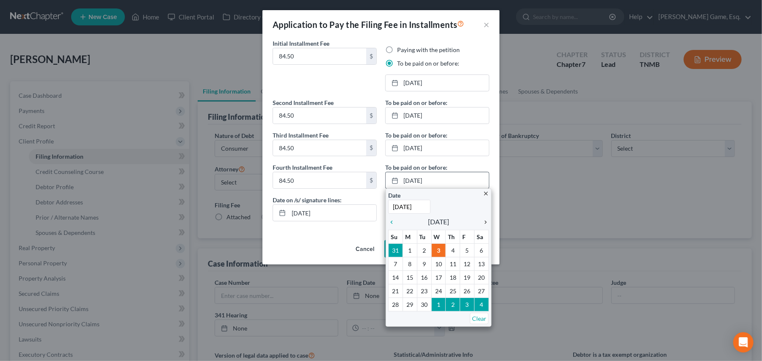
click at [480, 226] on icon "chevron_right" at bounding box center [483, 222] width 11 height 7
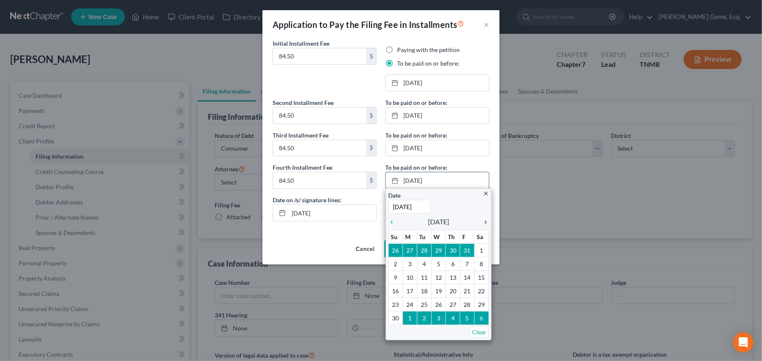
click at [480, 226] on icon "chevron_right" at bounding box center [483, 222] width 11 height 7
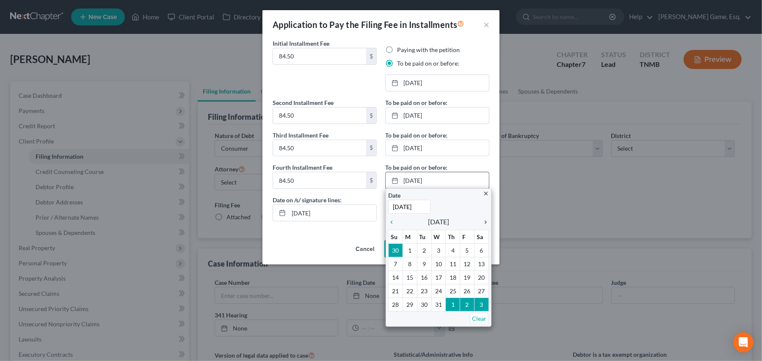
click at [480, 226] on icon "chevron_right" at bounding box center [483, 222] width 11 height 7
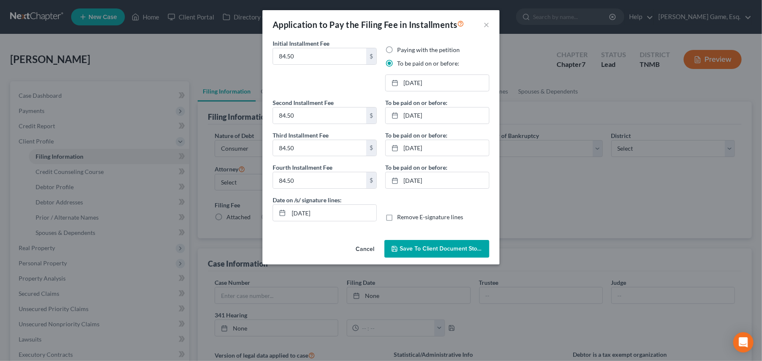
click at [474, 258] on button "Save to Client Document Storage" at bounding box center [436, 249] width 105 height 18
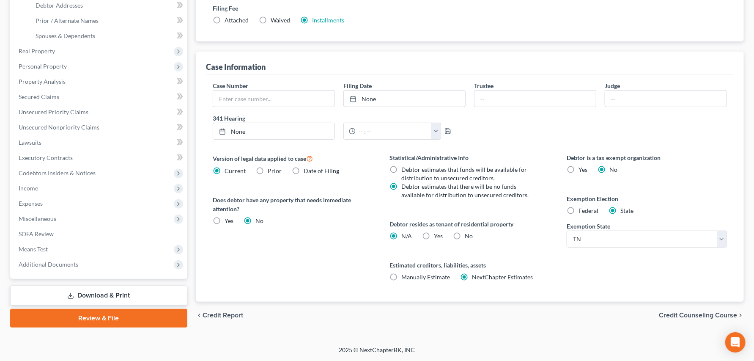
scroll to position [328, 0]
click at [70, 261] on span "Additional Documents" at bounding box center [49, 264] width 60 height 7
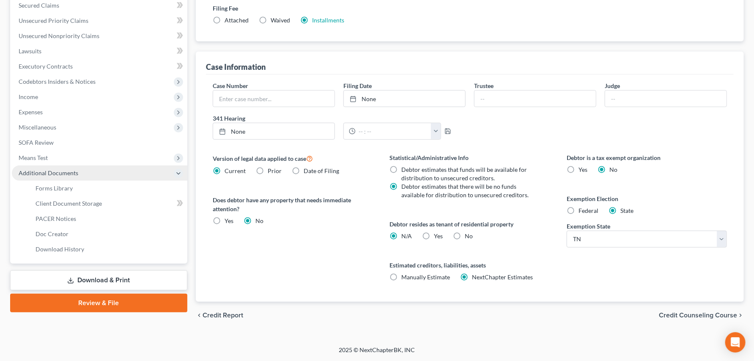
scroll to position [213, 0]
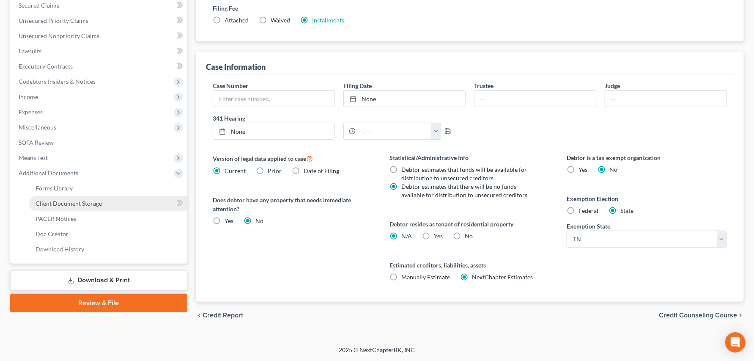
click at [79, 207] on span "Client Document Storage" at bounding box center [69, 203] width 66 height 7
select select "0"
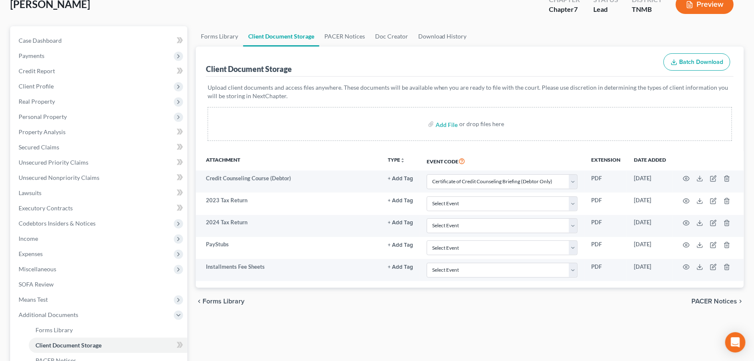
scroll to position [188, 0]
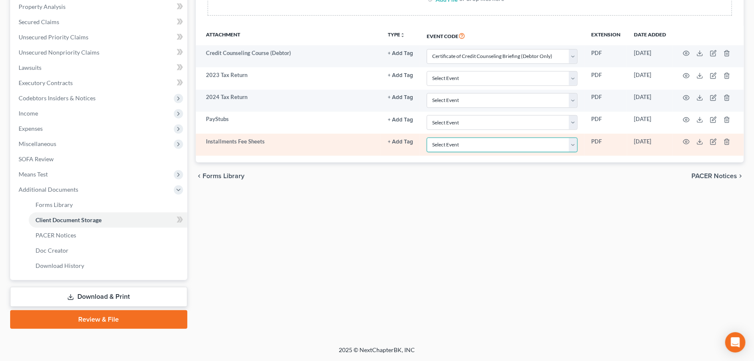
click at [536, 152] on select "Select Event Certificate of Credit Counseling Briefing (Debtor Only) Certificat…" at bounding box center [502, 145] width 151 height 15
select select "8"
click at [427, 152] on select "Select Event Certificate of Credit Counseling Briefing (Debtor Only) Certificat…" at bounding box center [502, 145] width 151 height 15
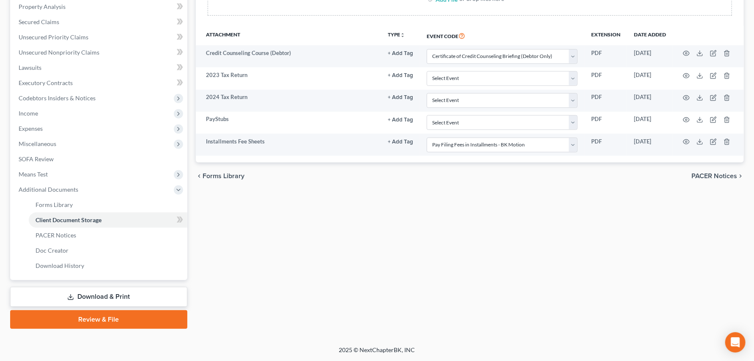
click at [438, 285] on div "Forms Library Client Document Storage PACER Notices Doc Creator Download Histor…" at bounding box center [470, 115] width 557 height 428
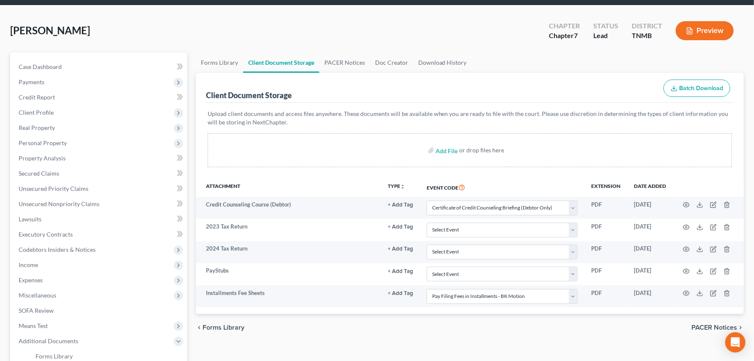
scroll to position [0, 0]
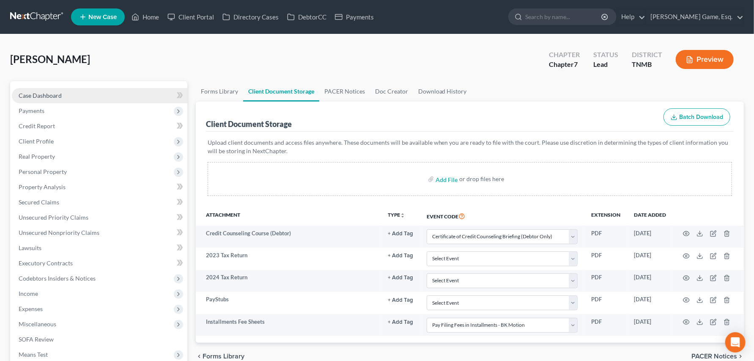
click at [51, 99] on span "Case Dashboard" at bounding box center [40, 95] width 43 height 7
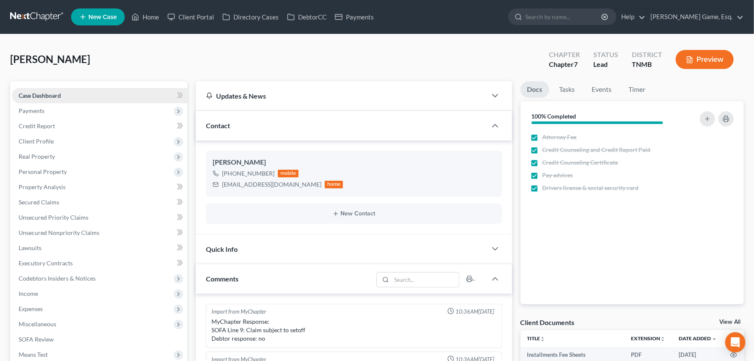
scroll to position [182, 0]
